Goal: Information Seeking & Learning: Learn about a topic

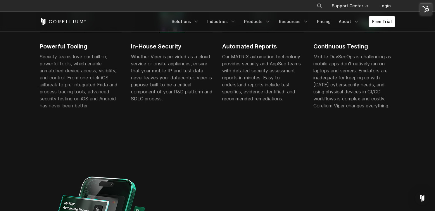
scroll to position [401, 0]
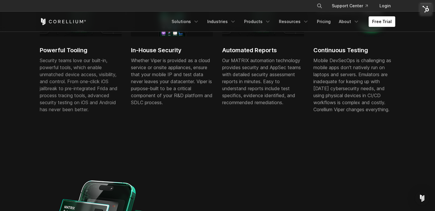
click at [93, 123] on div "Powerful Tooling Security teams love our built-in, powerful tools, which enable…" at bounding box center [81, 55] width 82 height 139
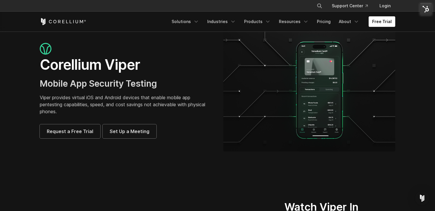
scroll to position [0, 0]
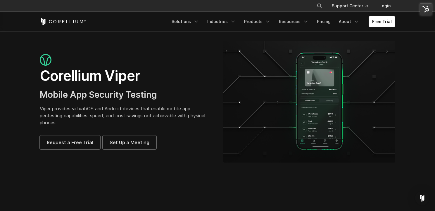
drag, startPoint x: 35, startPoint y: 59, endPoint x: 173, endPoint y: 158, distance: 170.4
click at [173, 158] on section "Corellium Viper Mobile App Security Testing Viper provides virtual iOS and Andr…" at bounding box center [217, 104] width 435 height 145
click at [173, 158] on div "Corellium Viper Mobile App Security Testing Viper provides virtual iOS and Andr…" at bounding box center [217, 102] width 367 height 122
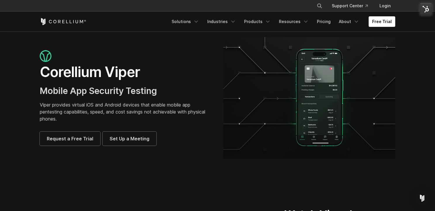
scroll to position [10, 0]
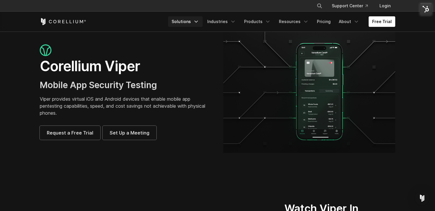
click at [189, 25] on link "Solutions" at bounding box center [185, 21] width 35 height 11
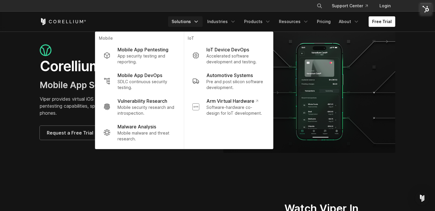
click at [315, 125] on img at bounding box center [309, 92] width 172 height 122
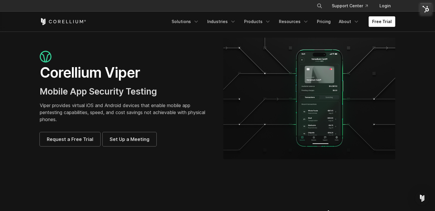
scroll to position [0, 0]
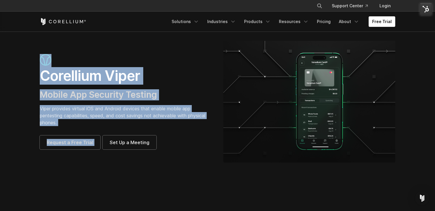
drag, startPoint x: 33, startPoint y: 52, endPoint x: 185, endPoint y: 135, distance: 172.4
click at [198, 135] on section "Corellium Viper Mobile App Security Testing Viper provides virtual iOS and Andr…" at bounding box center [217, 104] width 435 height 145
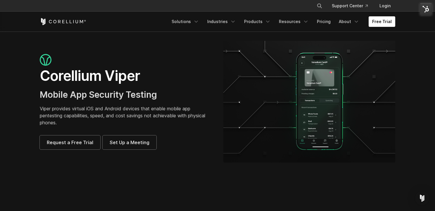
click at [177, 142] on div "Request a Free Trial Set Up a Meeting" at bounding box center [126, 143] width 172 height 14
drag, startPoint x: 169, startPoint y: 154, endPoint x: 23, endPoint y: 48, distance: 180.3
click at [23, 49] on section "Corellium Viper Mobile App Security Testing Viper provides virtual iOS and Andr…" at bounding box center [217, 104] width 435 height 145
click at [24, 45] on section "Corellium Viper Mobile App Security Testing Viper provides virtual iOS and Andr…" at bounding box center [217, 104] width 435 height 145
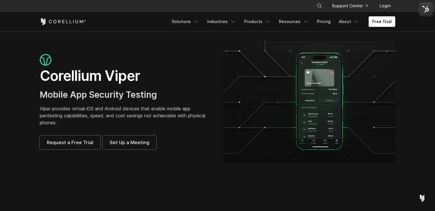
click at [24, 52] on section "Corellium Viper Mobile App Security Testing Viper provides virtual iOS and Andr…" at bounding box center [217, 104] width 435 height 145
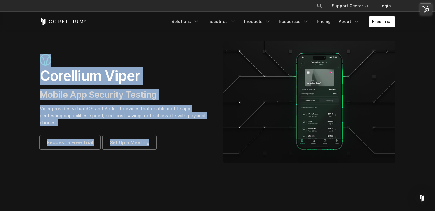
drag, startPoint x: 25, startPoint y: 59, endPoint x: 158, endPoint y: 161, distance: 167.5
click at [158, 161] on section "Corellium Viper Mobile App Security Testing Viper provides virtual iOS and Andr…" at bounding box center [217, 104] width 435 height 145
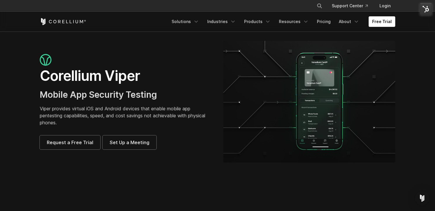
click at [158, 161] on div "Corellium Viper Mobile App Security Testing Viper provides virtual iOS and Andr…" at bounding box center [217, 102] width 367 height 122
click at [269, 22] on icon "Navigation Menu" at bounding box center [268, 22] width 6 height 6
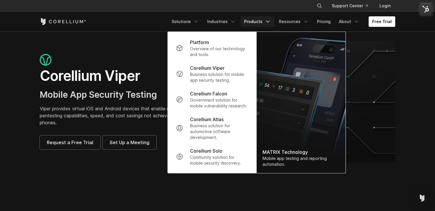
click at [265, 22] on link "Products" at bounding box center [258, 21] width 34 height 11
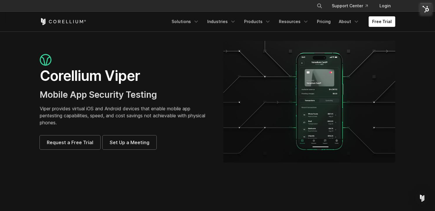
click at [49, 58] on img at bounding box center [46, 60] width 12 height 12
drag, startPoint x: 28, startPoint y: 51, endPoint x: 169, endPoint y: 155, distance: 175.4
click at [170, 155] on section "Corellium Viper Mobile App Security Testing Viper provides virtual iOS and Andr…" at bounding box center [217, 104] width 435 height 145
click at [169, 156] on div "Corellium Viper Mobile App Security Testing Viper provides virtual iOS and Andr…" at bounding box center [217, 102] width 367 height 122
drag, startPoint x: 162, startPoint y: 156, endPoint x: 27, endPoint y: 56, distance: 167.7
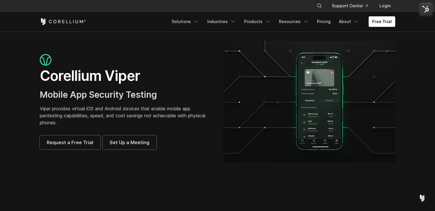
click at [27, 56] on section "Corellium Viper Mobile App Security Testing Viper provides virtual iOS and Andr…" at bounding box center [217, 104] width 435 height 145
drag, startPoint x: 27, startPoint y: 57, endPoint x: 163, endPoint y: 155, distance: 167.5
click at [163, 155] on section "Corellium Viper Mobile App Security Testing Viper provides virtual iOS and Andr…" at bounding box center [217, 104] width 435 height 145
click at [163, 156] on div "Corellium Viper Mobile App Security Testing Viper provides virtual iOS and Andr…" at bounding box center [217, 102] width 367 height 122
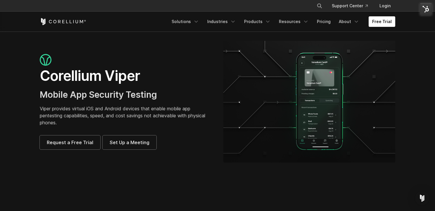
click at [175, 146] on div "Request a Free Trial Set Up a Meeting" at bounding box center [126, 143] width 172 height 14
click at [380, 65] on img at bounding box center [309, 102] width 172 height 122
drag, startPoint x: 25, startPoint y: 54, endPoint x: 165, endPoint y: 162, distance: 175.9
click at [165, 162] on section "Corellium Viper Mobile App Security Testing Viper provides virtual iOS and Andr…" at bounding box center [217, 104] width 435 height 145
click at [165, 161] on div "Corellium Viper Mobile App Security Testing Viper provides virtual iOS and Andr…" at bounding box center [217, 102] width 367 height 122
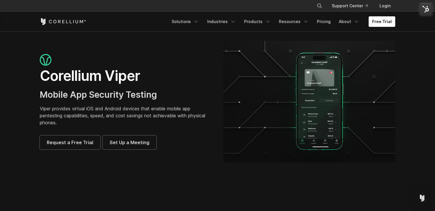
drag, startPoint x: 169, startPoint y: 169, endPoint x: 22, endPoint y: 47, distance: 191.3
click at [22, 47] on section "Corellium Viper Mobile App Security Testing Viper provides virtual iOS and Andr…" at bounding box center [217, 104] width 435 height 145
drag, startPoint x: 25, startPoint y: 48, endPoint x: 166, endPoint y: 175, distance: 189.2
click at [166, 175] on section "Corellium Viper Mobile App Security Testing Viper provides virtual iOS and Andr…" at bounding box center [217, 104] width 435 height 145
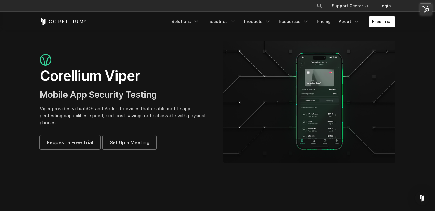
click at [166, 174] on section "Corellium Viper Mobile App Security Testing Viper provides virtual iOS and Andr…" at bounding box center [217, 104] width 435 height 145
drag, startPoint x: 170, startPoint y: 164, endPoint x: 25, endPoint y: 43, distance: 189.2
click at [25, 43] on section "Corellium Viper Mobile App Security Testing Viper provides virtual iOS and Andr…" at bounding box center [217, 104] width 435 height 145
click at [26, 45] on section "Corellium Viper Mobile App Security Testing Viper provides virtual iOS and Andr…" at bounding box center [217, 104] width 435 height 145
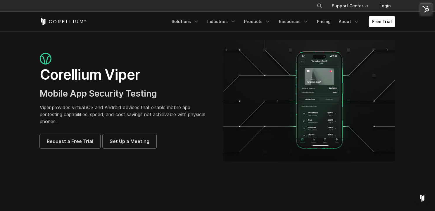
drag, startPoint x: 30, startPoint y: 50, endPoint x: 163, endPoint y: 155, distance: 168.8
click at [163, 155] on section "Corellium Viper Mobile App Security Testing Viper provides virtual iOS and Andr…" at bounding box center [217, 102] width 435 height 145
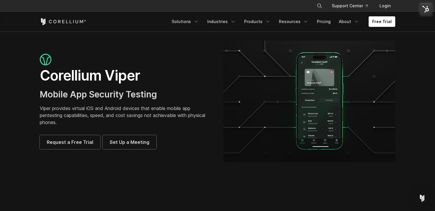
click at [163, 154] on div "Corellium Viper Mobile App Security Testing Viper provides virtual iOS and Andr…" at bounding box center [217, 102] width 367 height 122
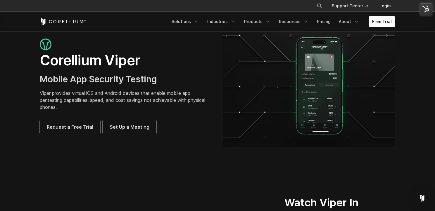
scroll to position [0, 0]
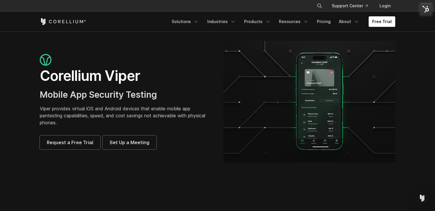
click at [21, 56] on section "Corellium Viper Mobile App Security Testing Viper provides virtual iOS and Andr…" at bounding box center [217, 104] width 435 height 145
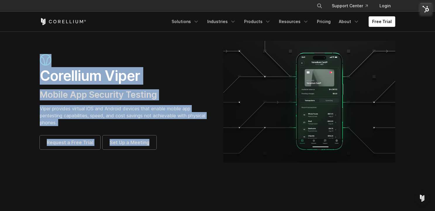
drag, startPoint x: 21, startPoint y: 56, endPoint x: 179, endPoint y: 155, distance: 186.9
click at [180, 155] on section "Corellium Viper Mobile App Security Testing Viper provides virtual iOS and Andr…" at bounding box center [217, 104] width 435 height 145
click at [179, 155] on div "Corellium Viper Mobile App Security Testing Viper provides virtual iOS and Andr…" at bounding box center [217, 102] width 367 height 122
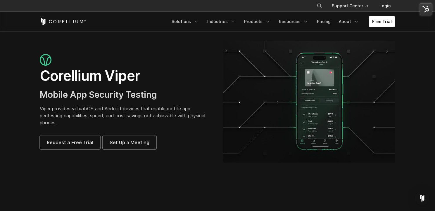
drag, startPoint x: 41, startPoint y: 49, endPoint x: 182, endPoint y: 153, distance: 175.4
click at [182, 153] on div "Corellium Viper Mobile App Security Testing Viper provides virtual iOS and Andr…" at bounding box center [217, 102] width 367 height 122
click at [182, 154] on div "Corellium Viper Mobile App Security Testing Viper provides virtual iOS and Andr…" at bounding box center [217, 102] width 367 height 122
drag, startPoint x: 182, startPoint y: 155, endPoint x: 32, endPoint y: 55, distance: 179.7
click at [32, 55] on section "Corellium Viper Mobile App Security Testing Viper provides virtual iOS and Andr…" at bounding box center [217, 104] width 435 height 145
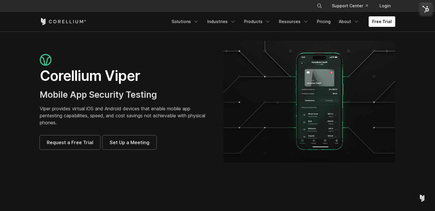
click at [32, 55] on section "Corellium Viper Mobile App Security Testing Viper provides virtual iOS and Andr…" at bounding box center [217, 104] width 435 height 145
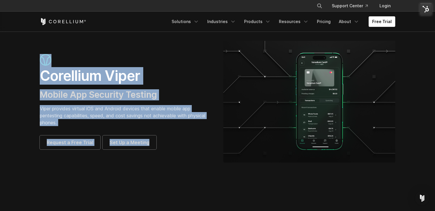
drag, startPoint x: 32, startPoint y: 55, endPoint x: 175, endPoint y: 153, distance: 173.0
click at [175, 153] on section "Corellium Viper Mobile App Security Testing Viper provides virtual iOS and Andr…" at bounding box center [217, 104] width 435 height 145
click at [175, 153] on div "Corellium Viper Mobile App Security Testing Viper provides virtual iOS and Andr…" at bounding box center [217, 102] width 367 height 122
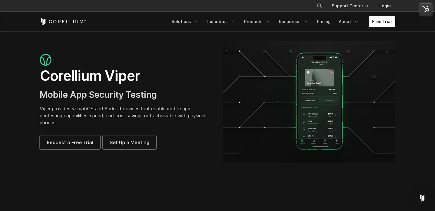
click at [32, 77] on section "Corellium Viper Mobile App Security Testing Viper provides virtual iOS and Andr…" at bounding box center [217, 104] width 435 height 145
drag, startPoint x: 32, startPoint y: 64, endPoint x: 175, endPoint y: 172, distance: 178.9
click at [175, 172] on section "Corellium Viper Mobile App Security Testing Viper provides virtual iOS and Andr…" at bounding box center [217, 104] width 435 height 145
click at [175, 171] on section "Corellium Viper Mobile App Security Testing Viper provides virtual iOS and Andr…" at bounding box center [217, 104] width 435 height 145
drag, startPoint x: 173, startPoint y: 169, endPoint x: 29, endPoint y: 59, distance: 180.9
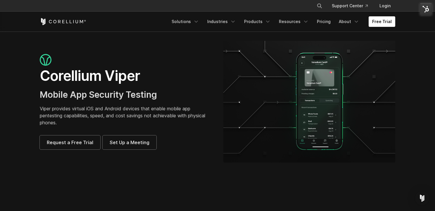
click at [29, 60] on section "Corellium Viper Mobile App Security Testing Viper provides virtual iOS and Andr…" at bounding box center [217, 104] width 435 height 145
click at [29, 59] on section "Corellium Viper Mobile App Security Testing Viper provides virtual iOS and Andr…" at bounding box center [217, 104] width 435 height 145
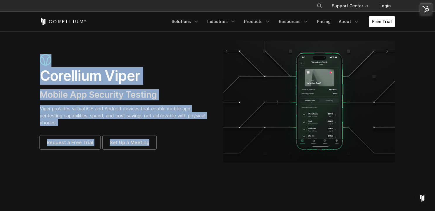
drag, startPoint x: 29, startPoint y: 59, endPoint x: 173, endPoint y: 155, distance: 173.1
click at [173, 155] on section "Corellium Viper Mobile App Security Testing Viper provides virtual iOS and Andr…" at bounding box center [217, 104] width 435 height 145
click at [173, 155] on div "Corellium Viper Mobile App Security Testing Viper provides virtual iOS and Andr…" at bounding box center [217, 102] width 367 height 122
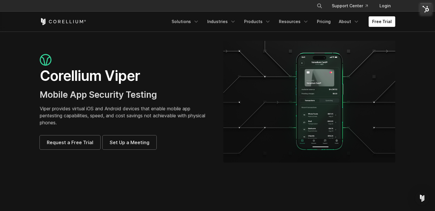
drag, startPoint x: 168, startPoint y: 155, endPoint x: 26, endPoint y: 49, distance: 177.6
click at [26, 49] on section "Corellium Viper Mobile App Security Testing Viper provides virtual iOS and Andr…" at bounding box center [217, 104] width 435 height 145
